Goal: Transaction & Acquisition: Purchase product/service

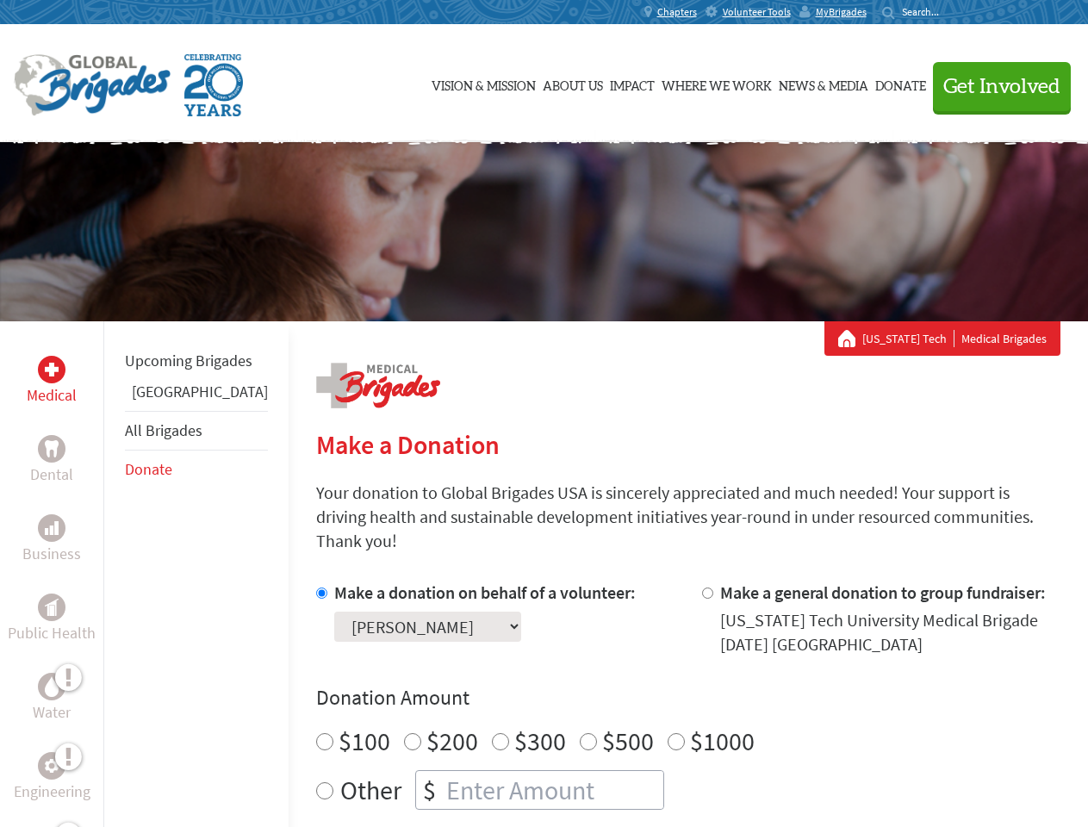
click at [951, 12] on div "Search for:" at bounding box center [916, 12] width 69 height 14
click at [994, 86] on span "Get Involved" at bounding box center [1001, 87] width 117 height 21
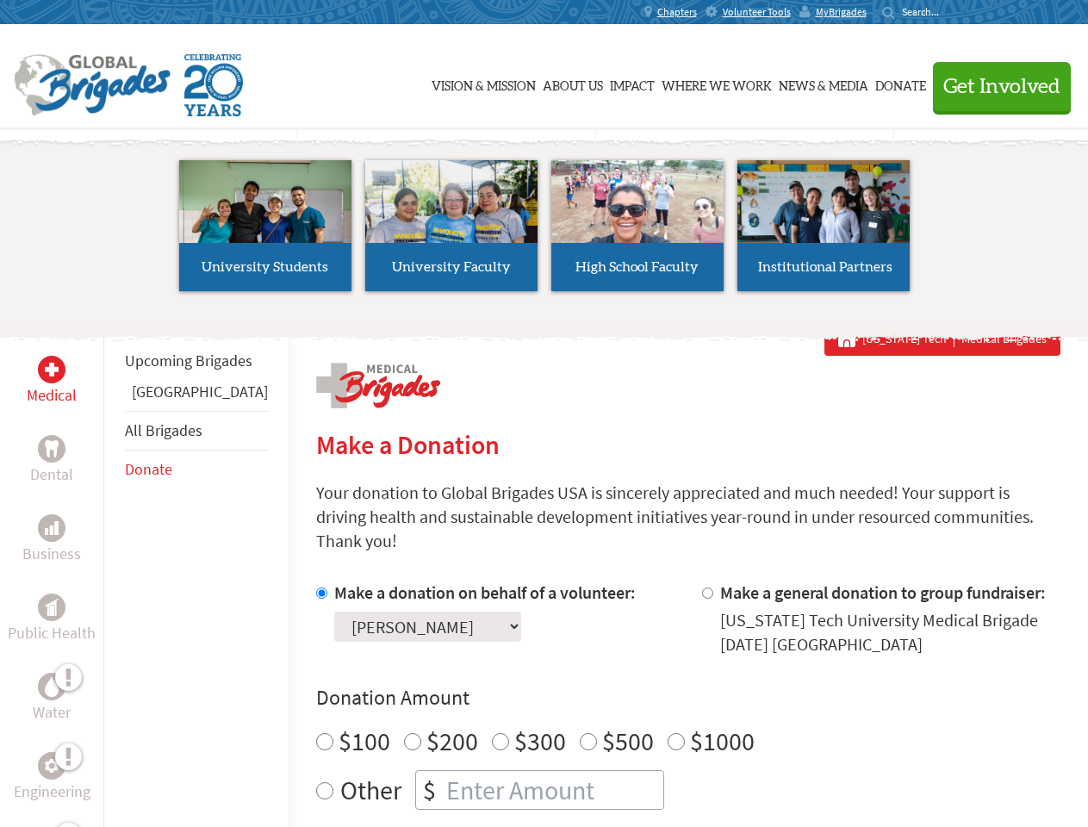
click at [544, 232] on li "High School Faculty" at bounding box center [637, 225] width 186 height 158
click at [114, 573] on div "Upcoming Brigades Ghana All Brigades Donate" at bounding box center [195, 734] width 185 height 827
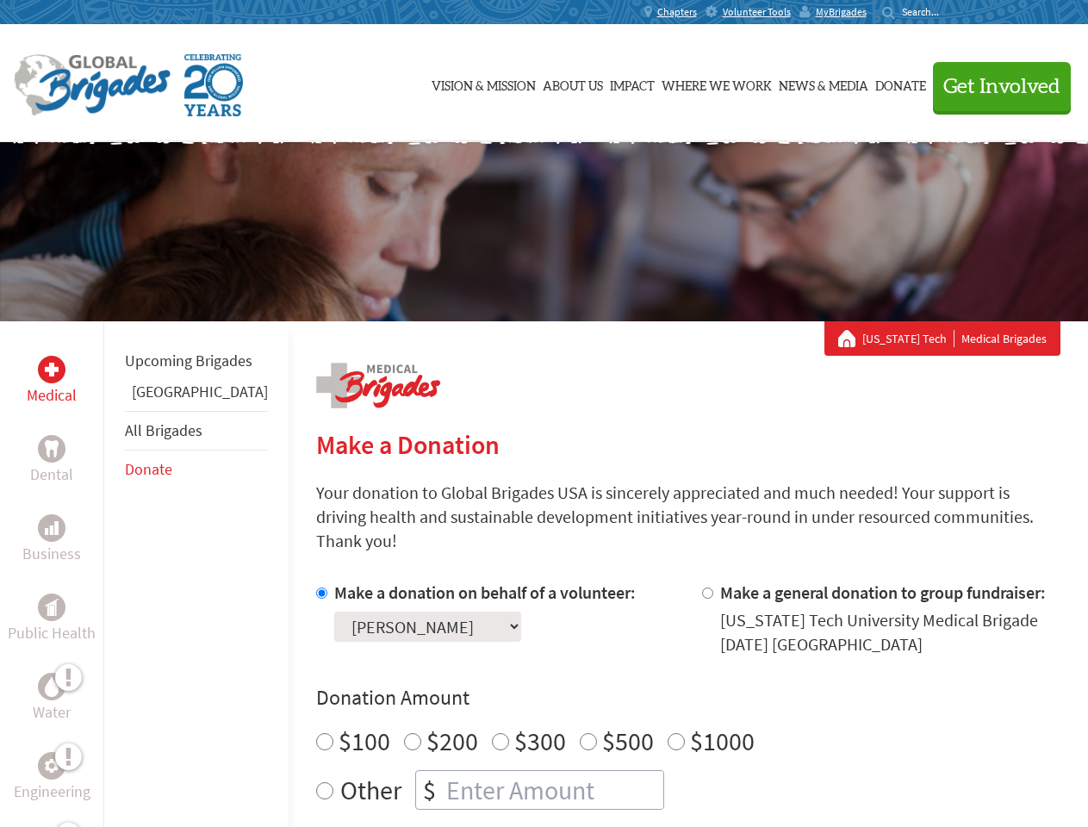
click at [658, 691] on div "Donation Amount $100 $200 $300 $500 $1000 Other $" at bounding box center [688, 747] width 744 height 126
click at [316, 587] on input "Make a donation on behalf of a volunteer:" at bounding box center [321, 592] width 11 height 11
click at [702, 587] on input "Make a general donation to group fundraiser:" at bounding box center [707, 592] width 11 height 11
radio input "true"
